Goal: Information Seeking & Learning: Learn about a topic

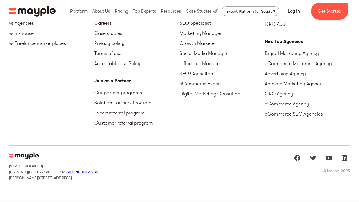
scroll to position [6, 0]
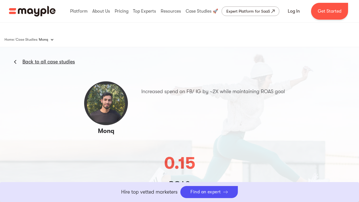
scroll to position [915, 0]
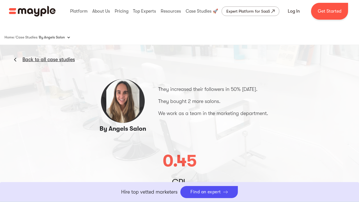
scroll to position [920, 0]
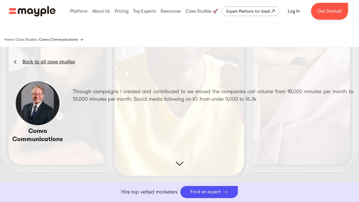
scroll to position [877, 0]
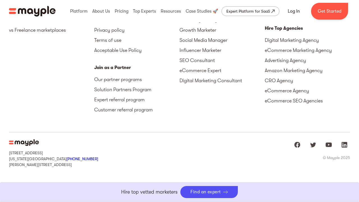
scroll to position [2, 0]
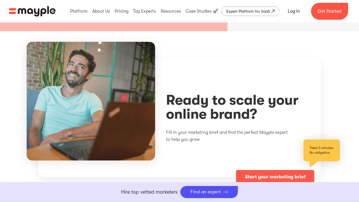
scroll to position [1747, 0]
